Goal: Information Seeking & Learning: Learn about a topic

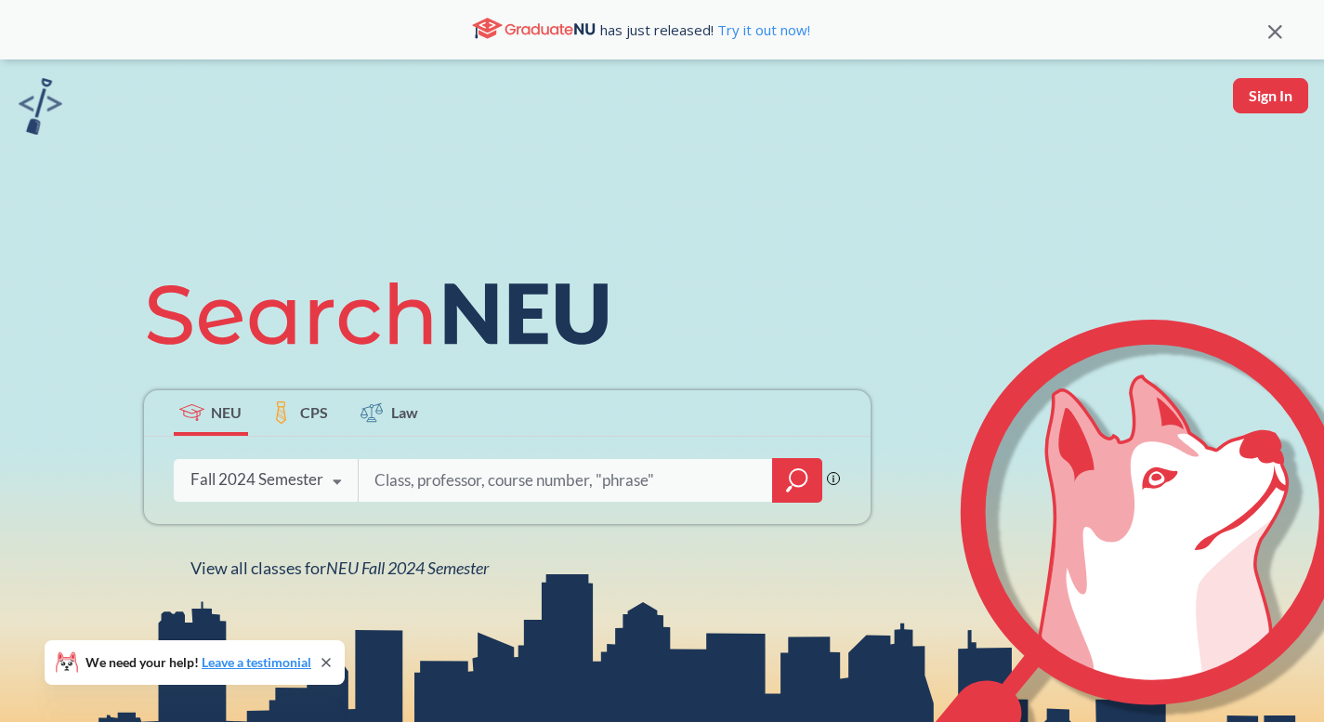
click at [288, 473] on div "Fall 2024 Semester" at bounding box center [256, 479] width 133 height 20
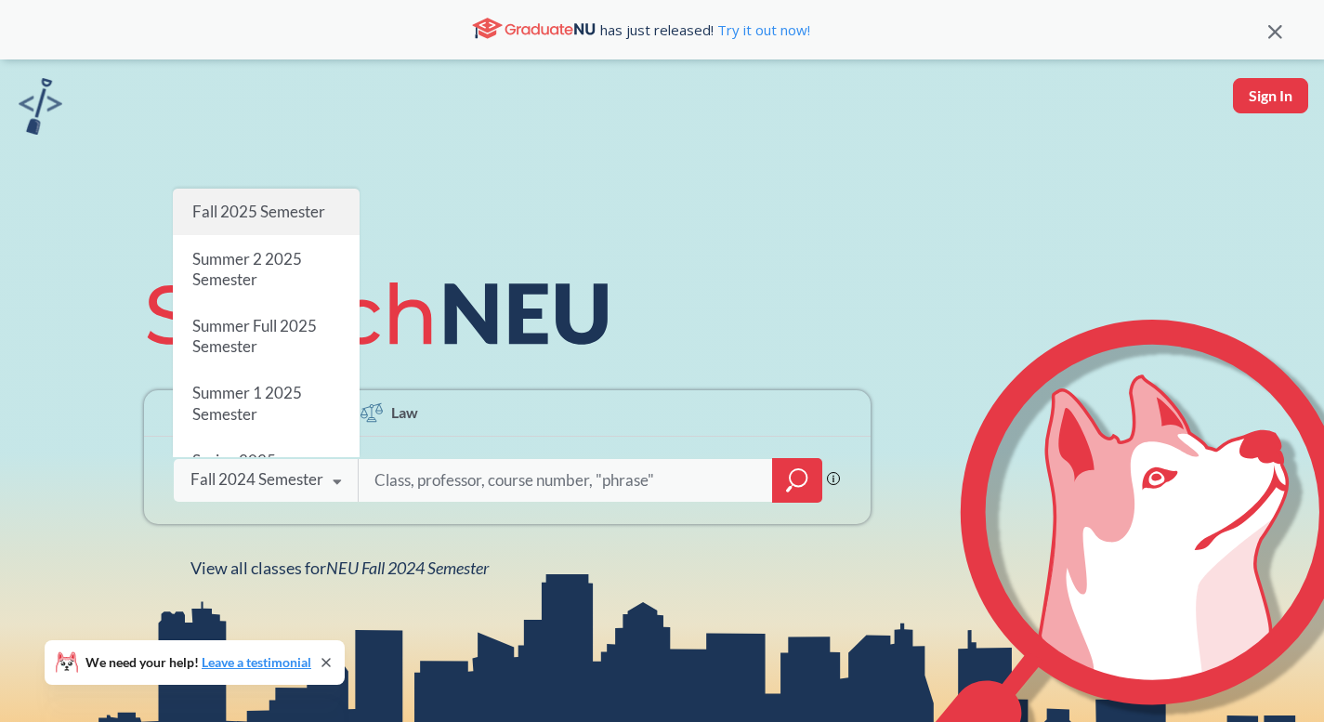
click at [248, 216] on span "Fall 2025 Semester" at bounding box center [257, 212] width 133 height 20
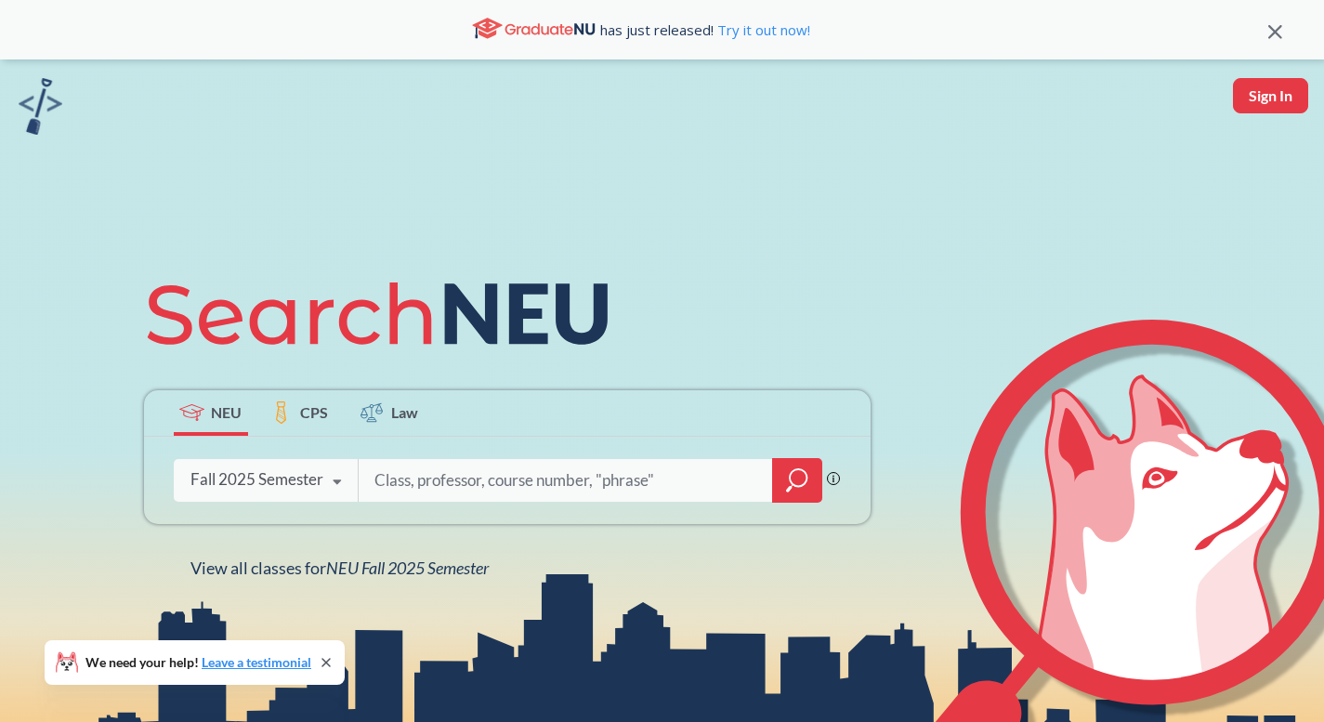
click at [480, 465] on input "search" at bounding box center [566, 480] width 386 height 39
type input "cs 5001"
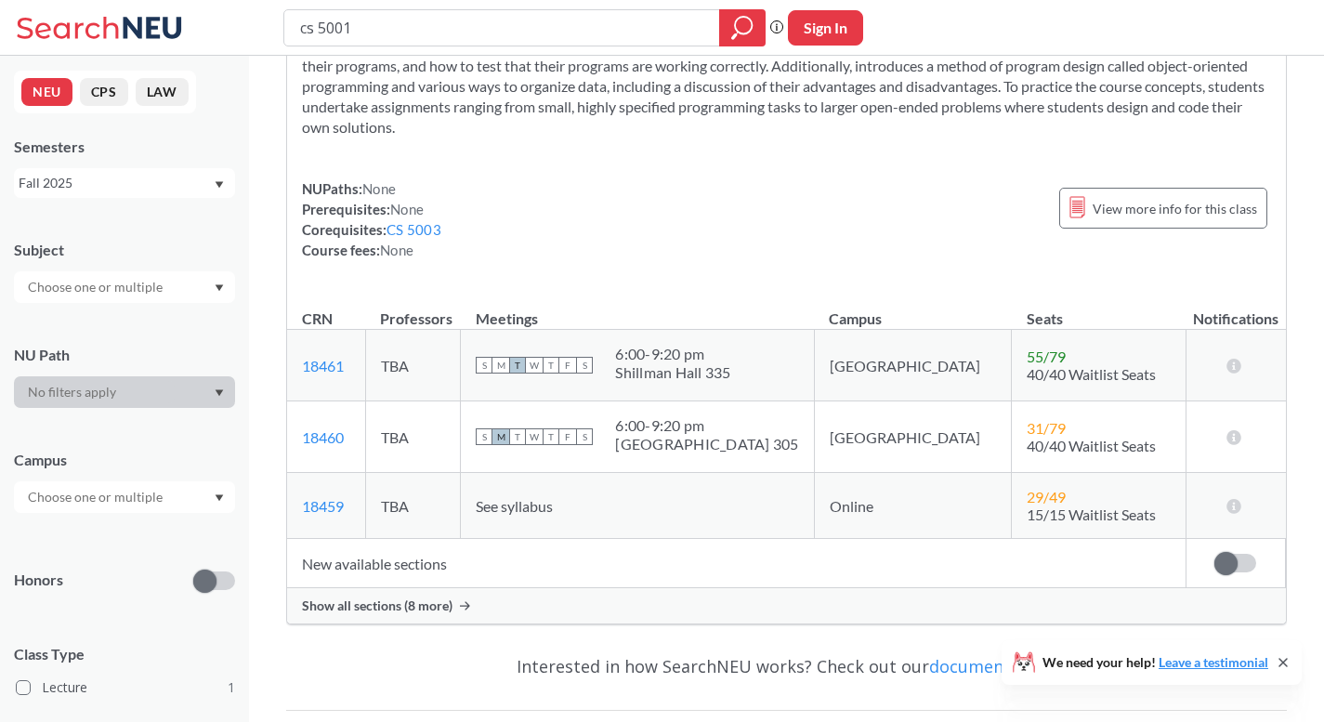
scroll to position [153, 0]
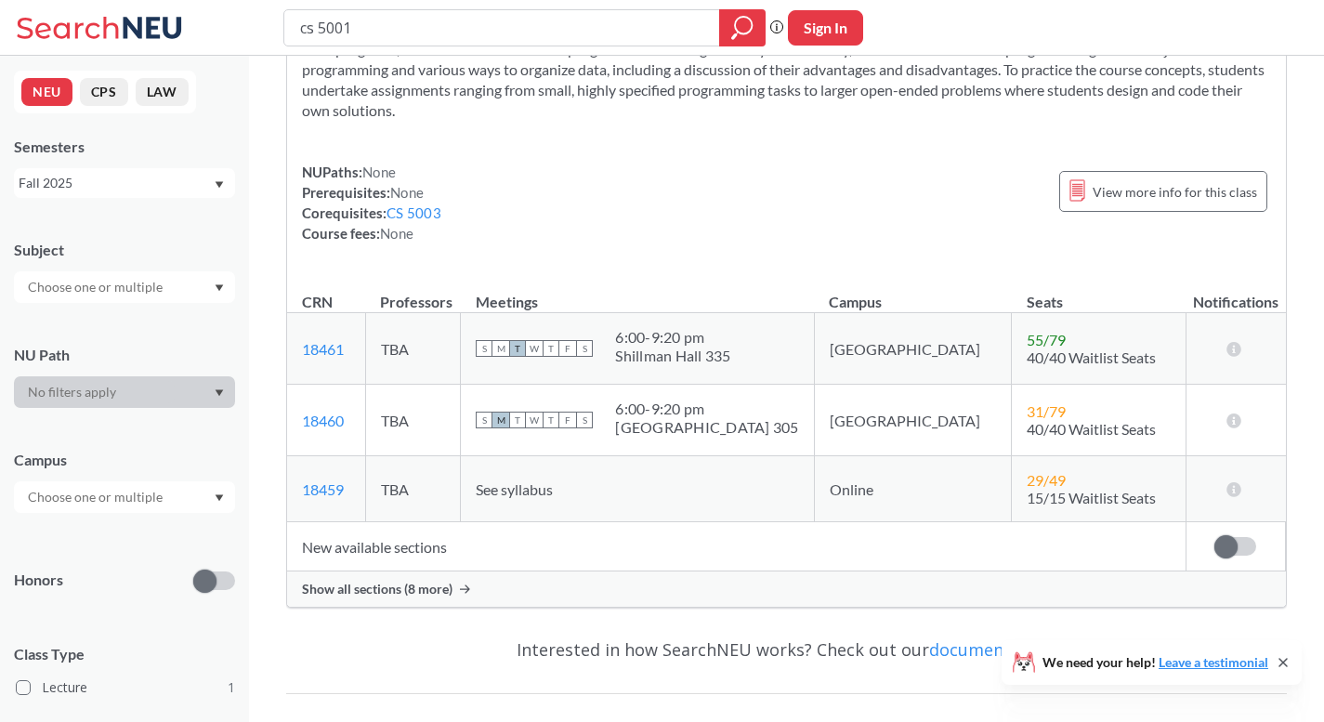
click at [383, 583] on span "Show all sections (8 more)" at bounding box center [377, 589] width 151 height 17
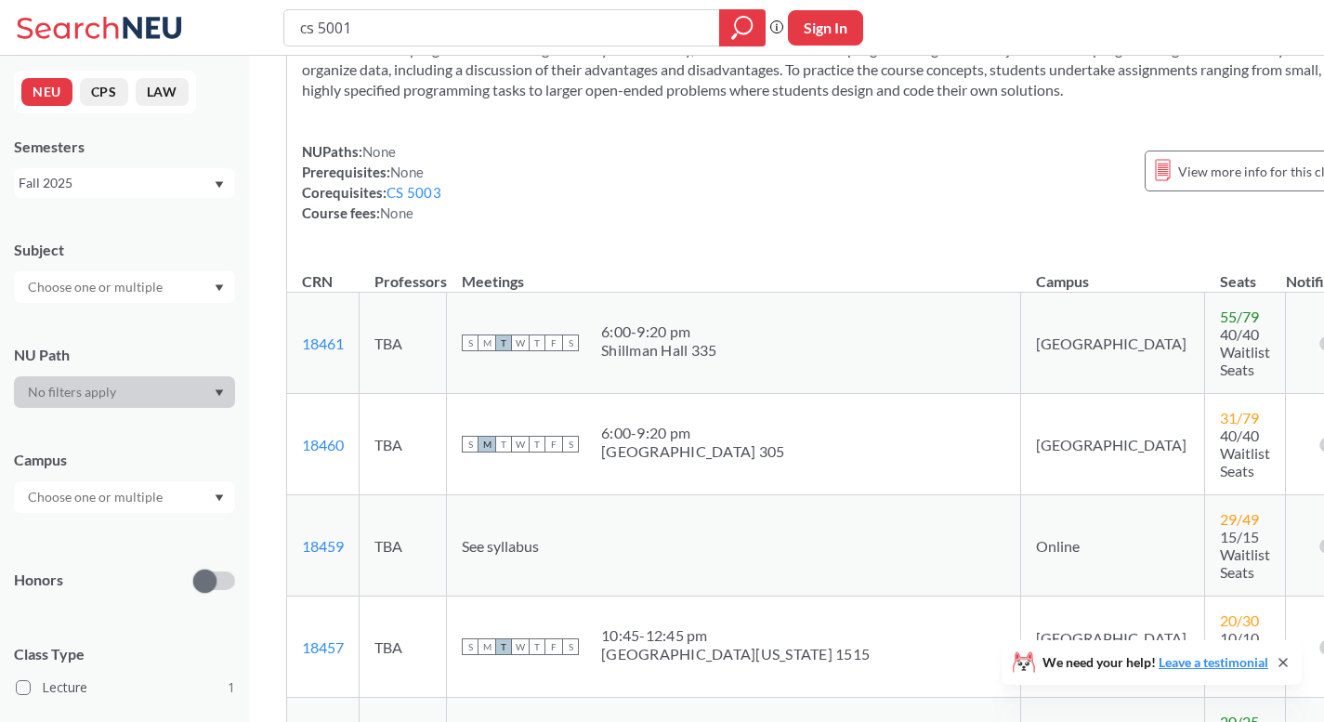
scroll to position [719, 0]
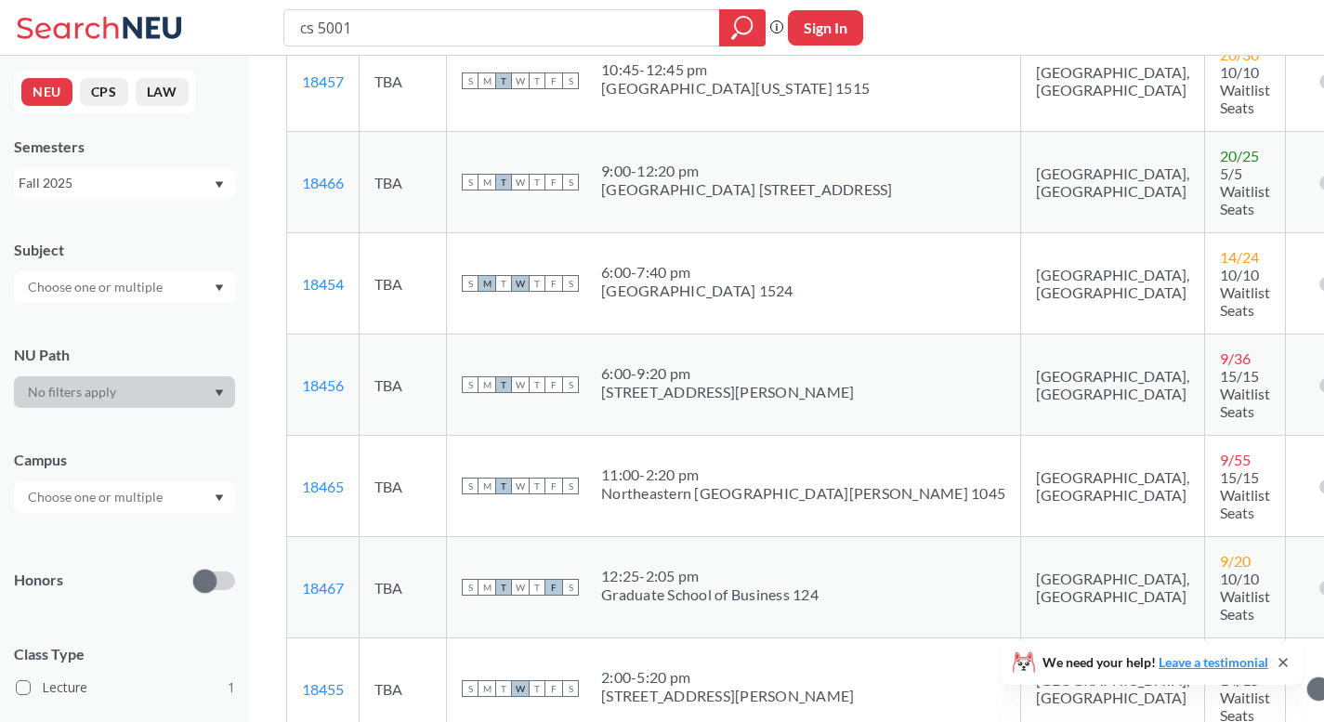
drag, startPoint x: 349, startPoint y: 498, endPoint x: 301, endPoint y: 489, distance: 49.2
copy link "18463"
